Goal: Use online tool/utility: Utilize a website feature to perform a specific function

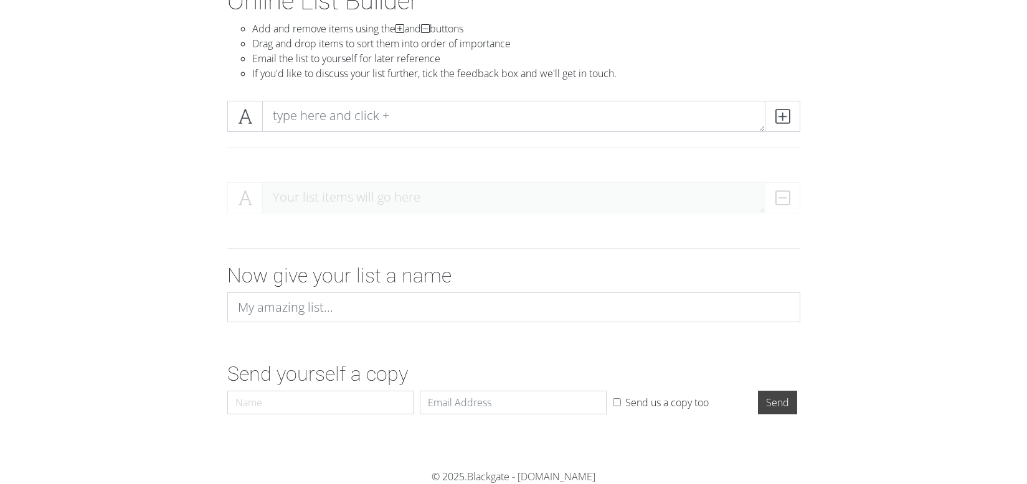
scroll to position [88, 0]
click at [245, 121] on icon at bounding box center [245, 116] width 14 height 12
click at [245, 120] on icon at bounding box center [245, 116] width 14 height 12
drag, startPoint x: 245, startPoint y: 117, endPoint x: 243, endPoint y: 131, distance: 13.9
click at [242, 131] on span at bounding box center [244, 116] width 35 height 31
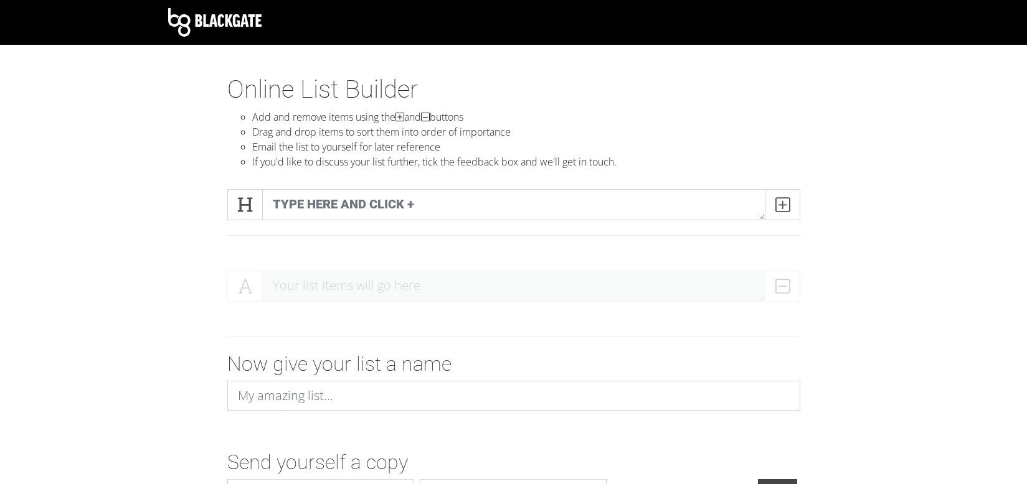
scroll to position [0, 0]
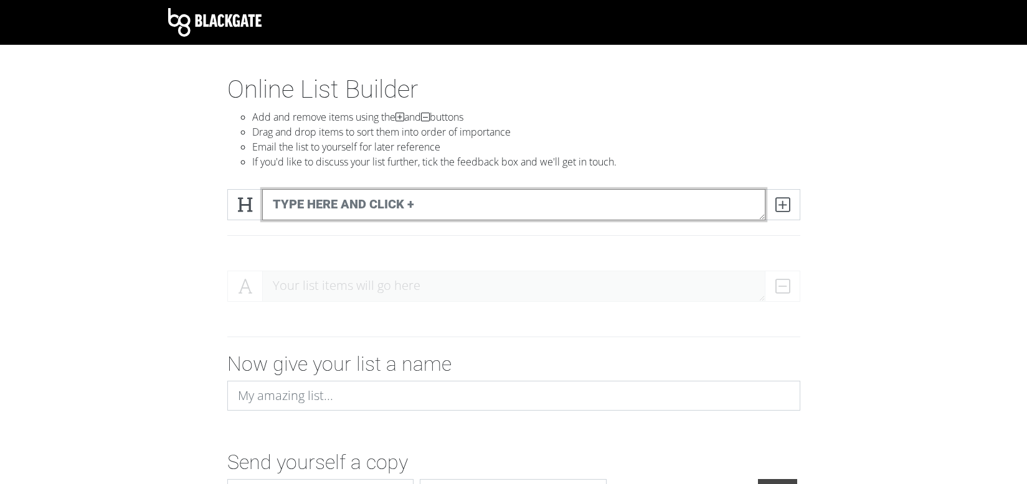
click at [318, 207] on textarea at bounding box center [513, 204] width 503 height 31
type textarea "Mac And CHeese"
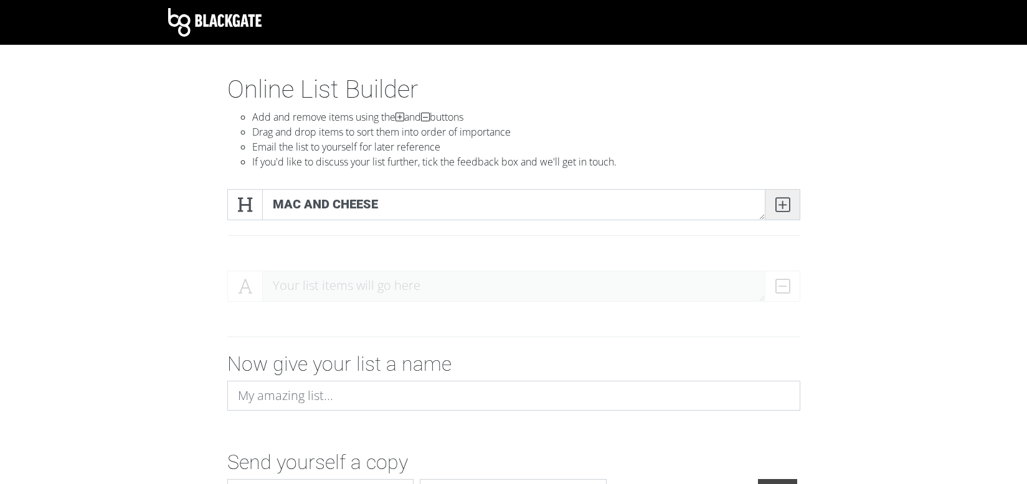
click at [782, 206] on icon at bounding box center [782, 205] width 14 height 12
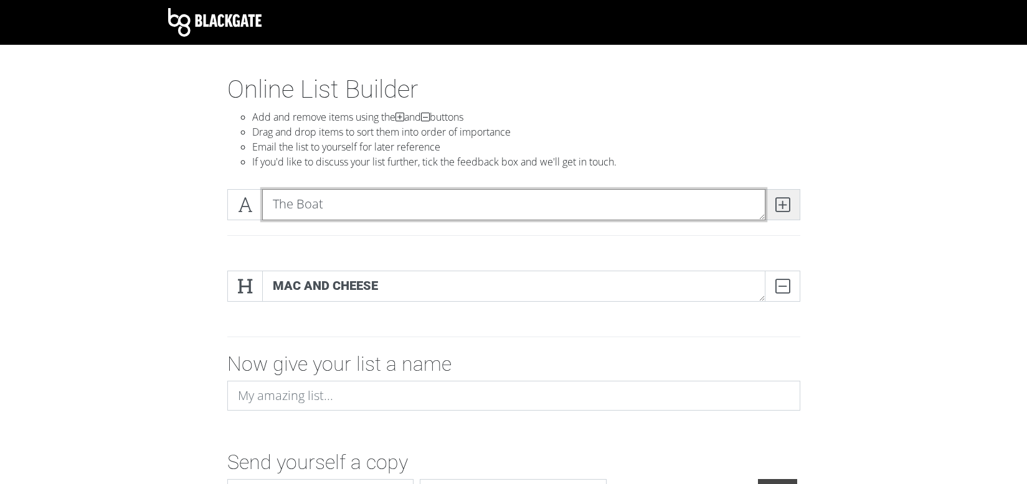
type textarea "The Boat"
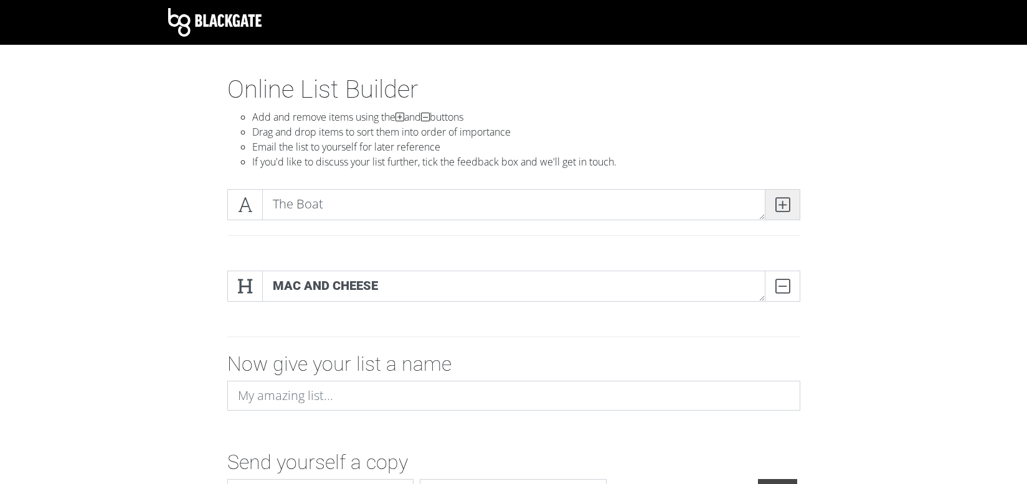
click at [783, 207] on icon at bounding box center [782, 205] width 14 height 12
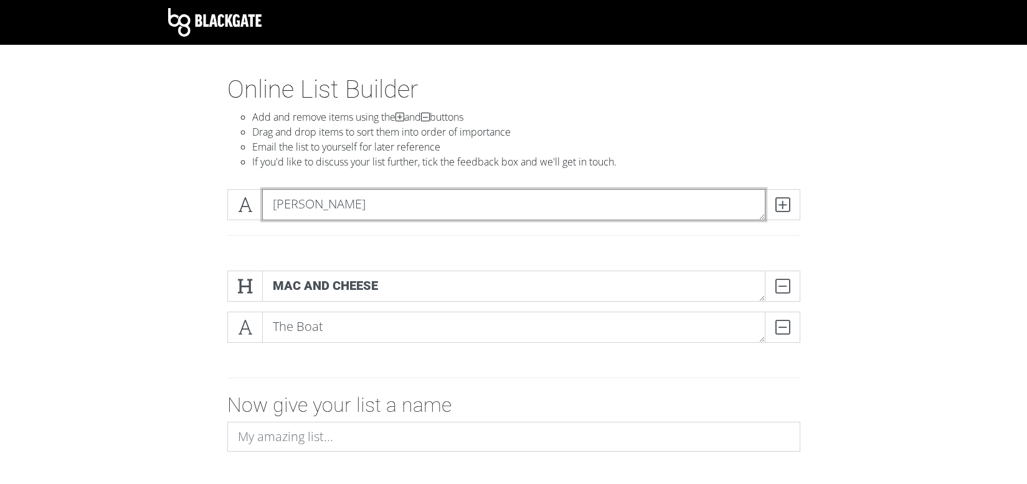
type textarea "J"
type textarea "[PERSON_NAME] St Pizza"
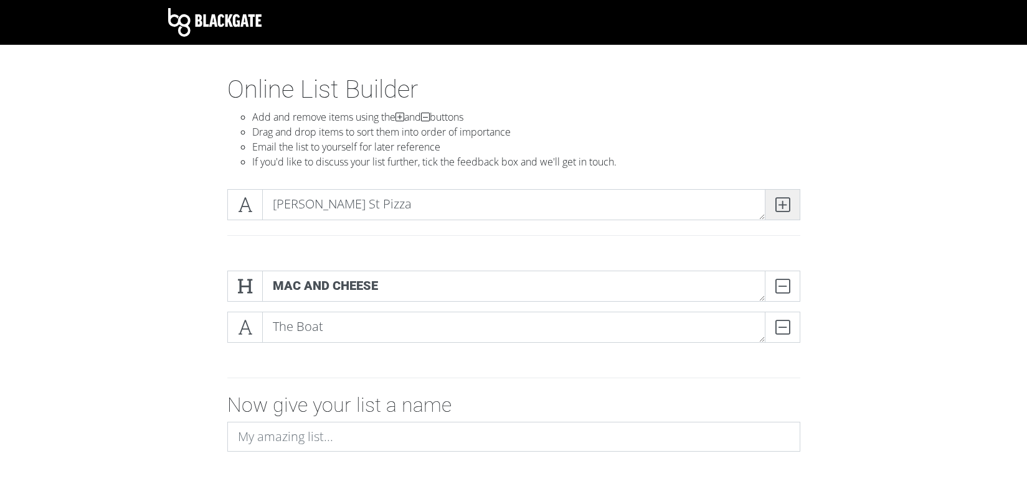
click at [790, 209] on span at bounding box center [782, 204] width 35 height 31
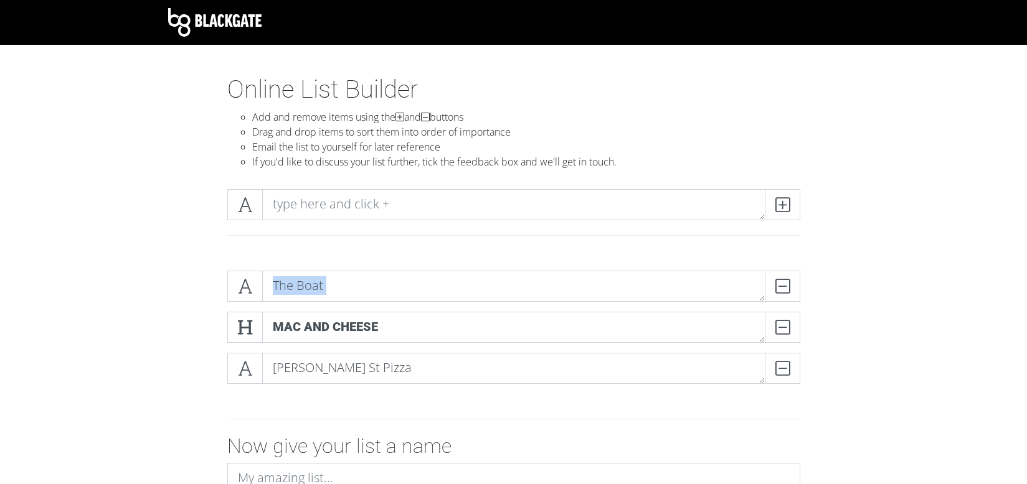
drag, startPoint x: 248, startPoint y: 284, endPoint x: 242, endPoint y: 307, distance: 24.0
click at [242, 312] on div "The Boat DELETE Mac And CHeese DELETE [PERSON_NAME] St Pizza DELETE" at bounding box center [513, 332] width 573 height 123
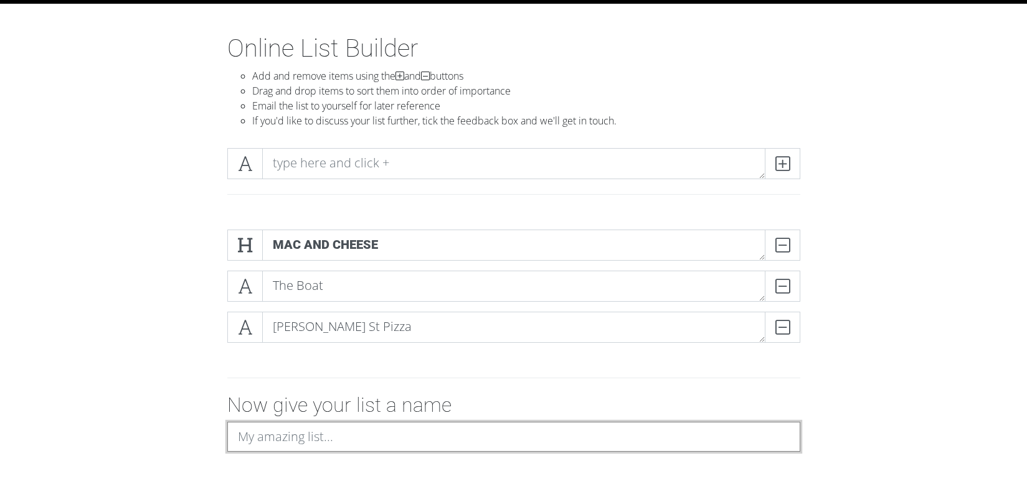
scroll to position [40, 0]
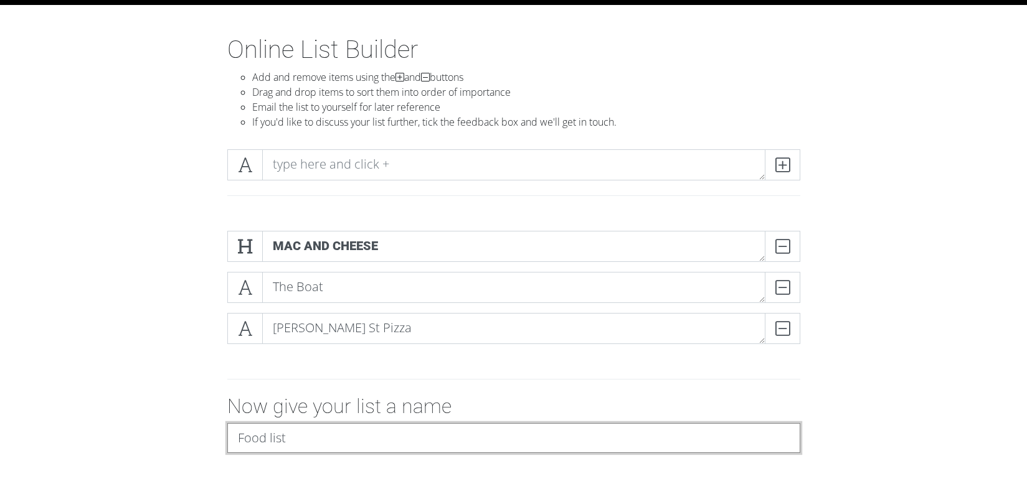
type input "Food list"
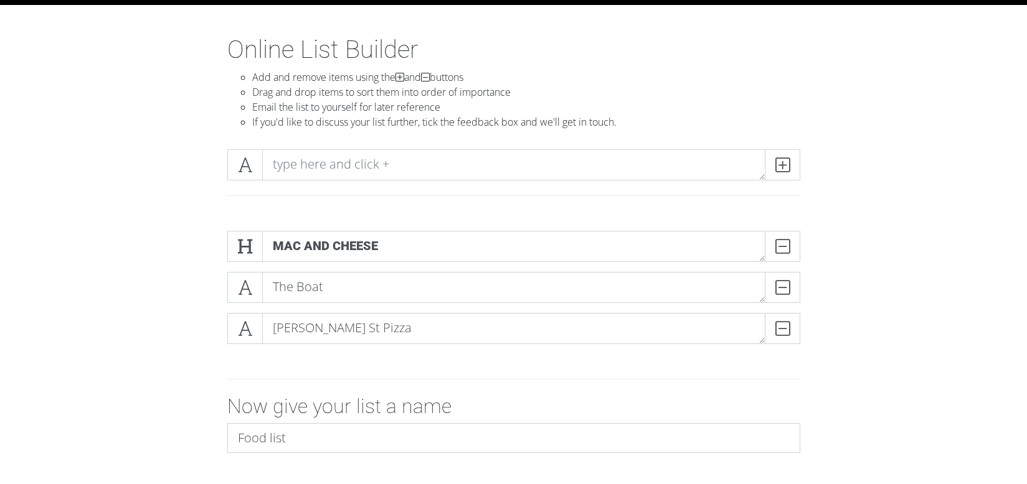
click at [962, 294] on form "Mac And CHeese DELETE The Boat DELETE [PERSON_NAME] St Pizza DELETE Now give yo…" at bounding box center [513, 386] width 1027 height 330
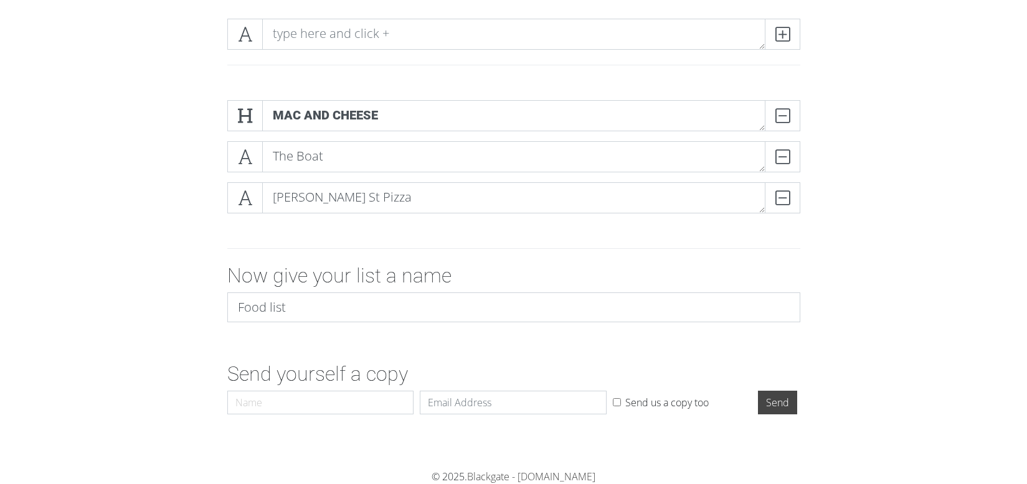
scroll to position [171, 0]
click at [181, 347] on form "Mac And CHeese DELETE The Boat DELETE [PERSON_NAME] St Pizza DELETE Now give yo…" at bounding box center [513, 255] width 1027 height 330
click at [276, 398] on input "Name" at bounding box center [320, 403] width 187 height 24
type input "[PERSON_NAME][EMAIL_ADDRESS][DOMAIN_NAME]"
click at [330, 408] on input "Name" at bounding box center [320, 403] width 187 height 24
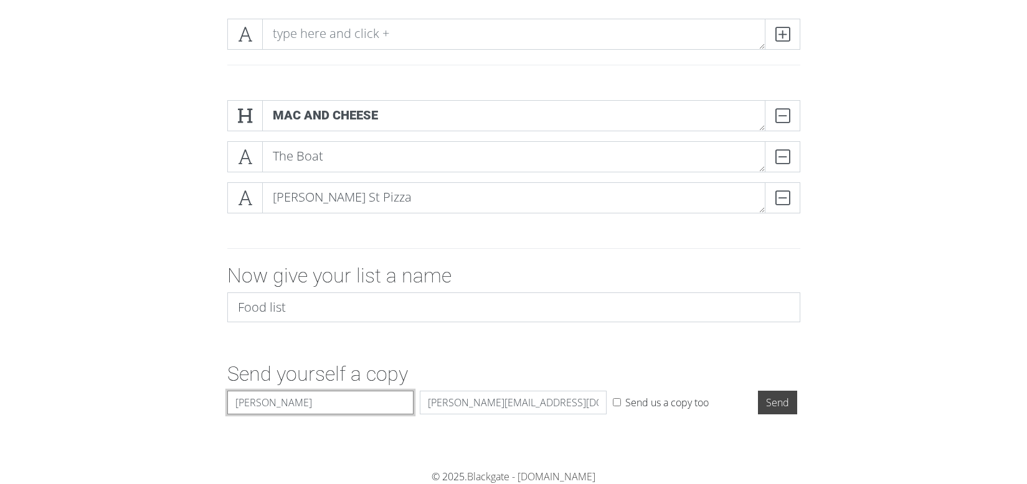
type input "[PERSON_NAME]"
click at [818, 344] on form "Mac And CHeese DELETE The Boat DELETE [PERSON_NAME] St Pizza DELETE Now give yo…" at bounding box center [513, 255] width 1027 height 330
click at [792, 403] on input "Send" at bounding box center [777, 403] width 39 height 24
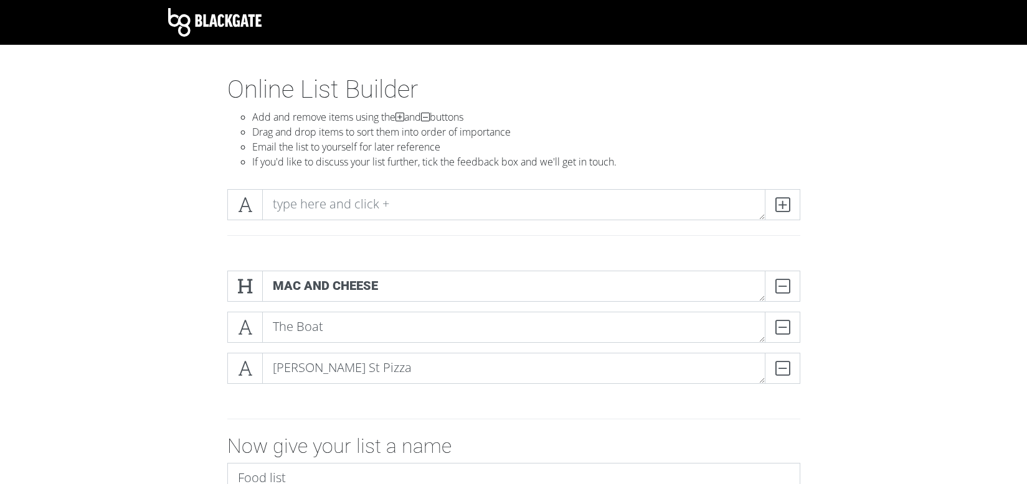
scroll to position [0, 0]
